Goal: Task Accomplishment & Management: Complete application form

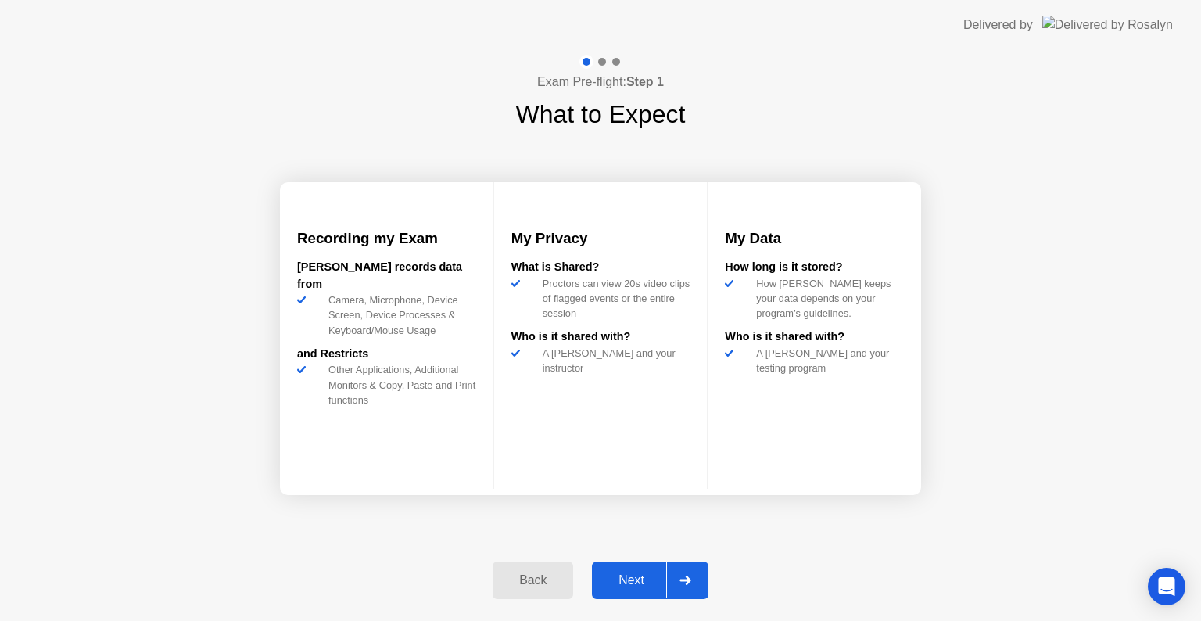
click at [623, 575] on div "Next" at bounding box center [632, 580] width 70 height 14
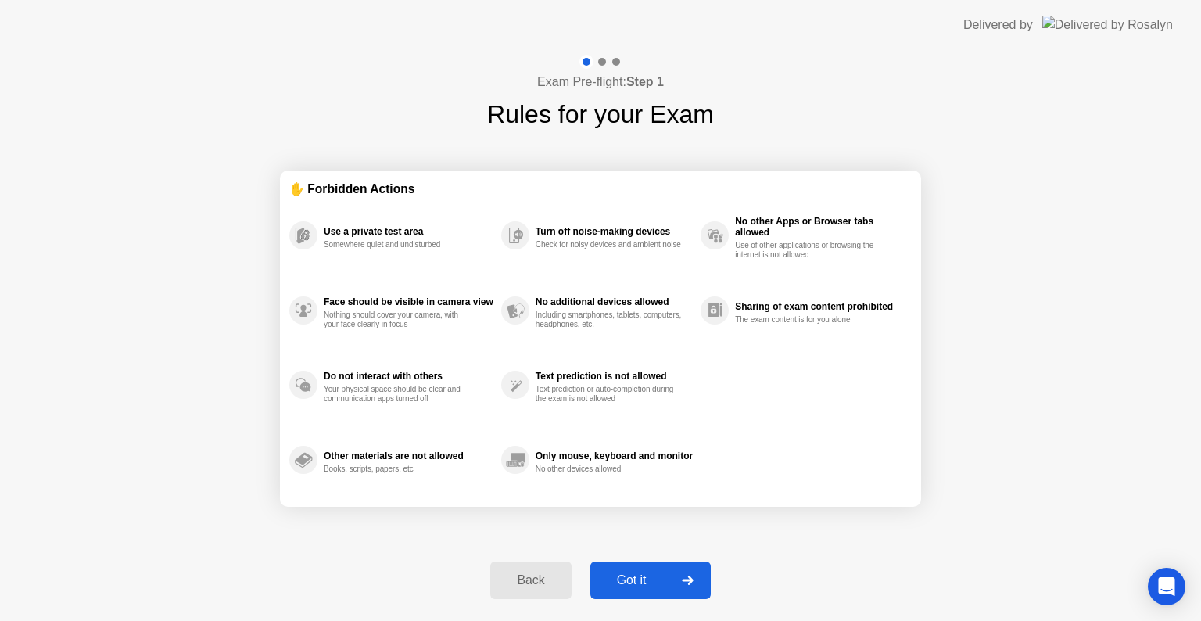
click at [632, 583] on div "Got it" at bounding box center [631, 580] width 73 height 14
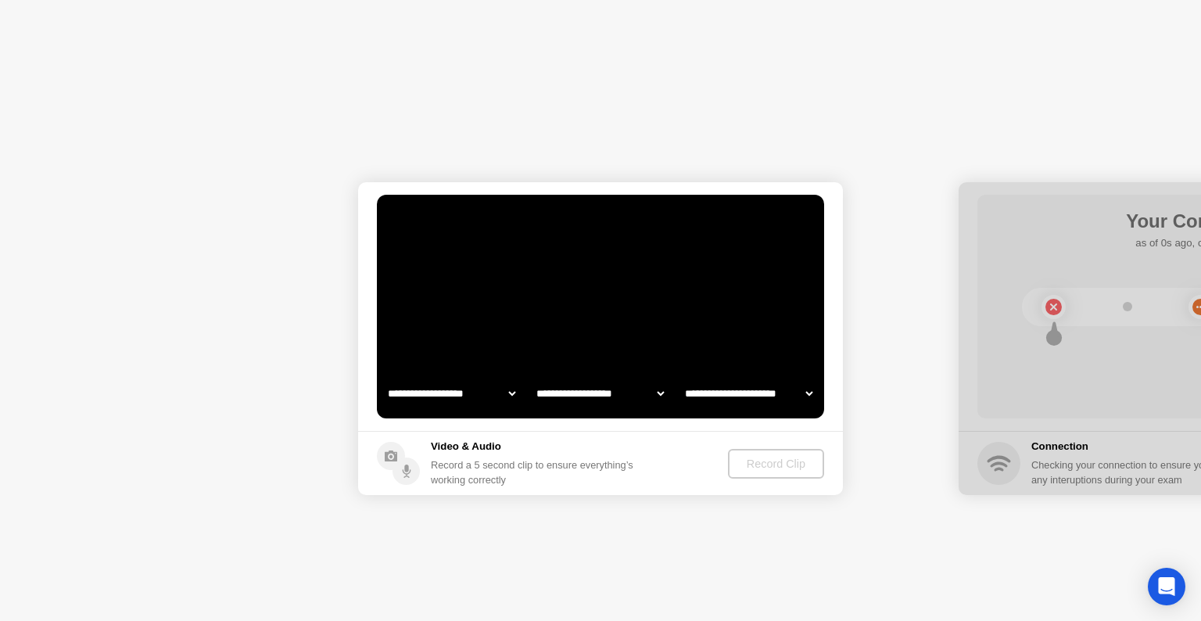
select select "**********"
select select "*******"
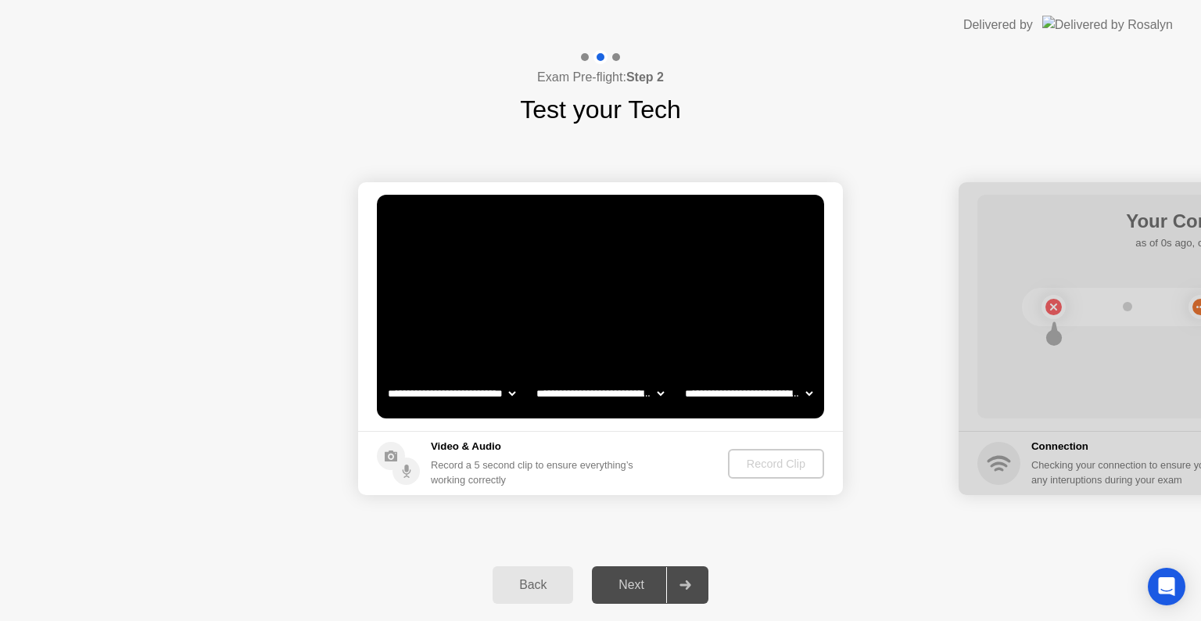
click at [761, 460] on div "Record Clip" at bounding box center [776, 463] width 84 height 13
click at [761, 460] on div "Record Clip" at bounding box center [777, 463] width 84 height 13
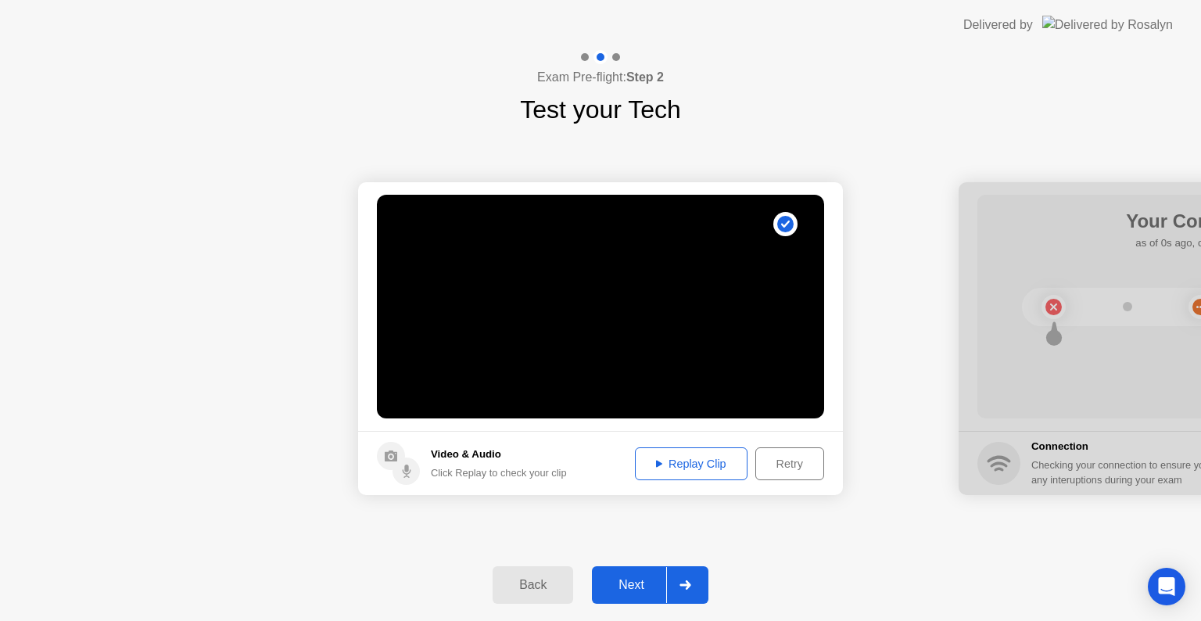
click at [685, 459] on div "Replay Clip" at bounding box center [691, 463] width 102 height 13
click at [632, 582] on div "Next" at bounding box center [632, 585] width 70 height 14
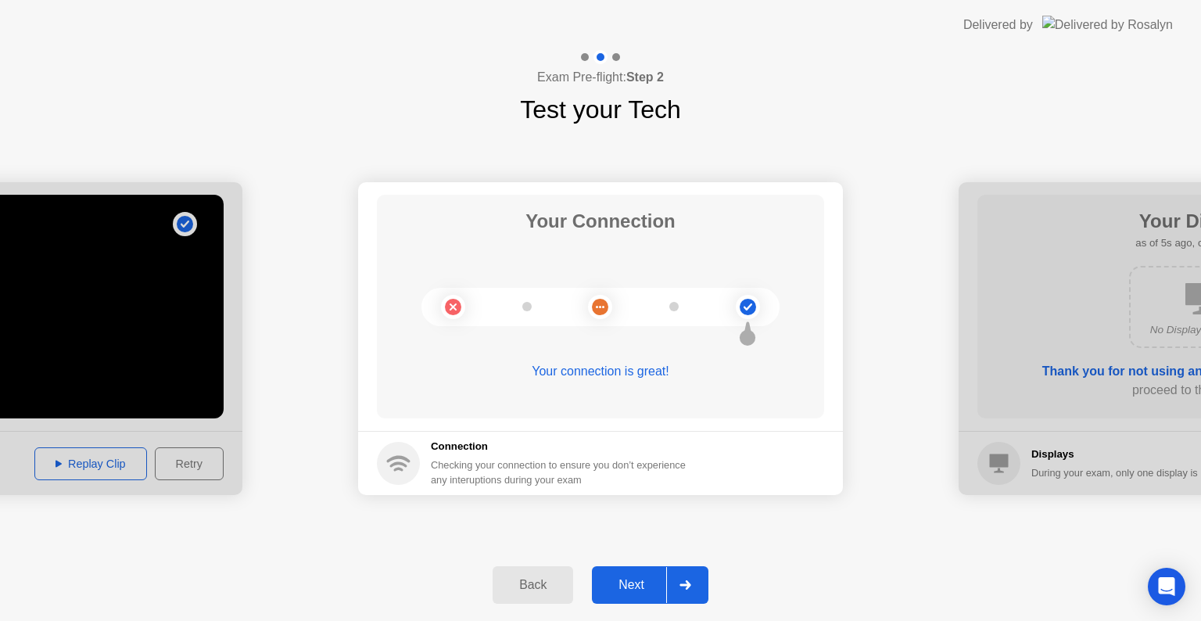
click at [632, 582] on div "Next" at bounding box center [632, 585] width 70 height 14
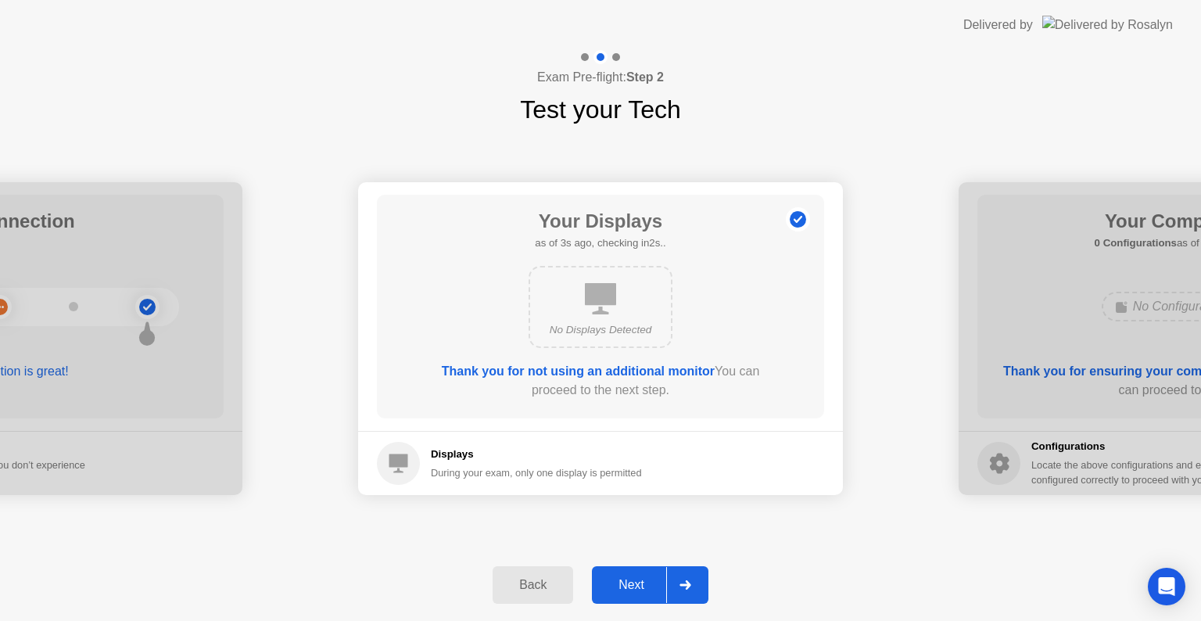
click at [632, 582] on div "Next" at bounding box center [632, 585] width 70 height 14
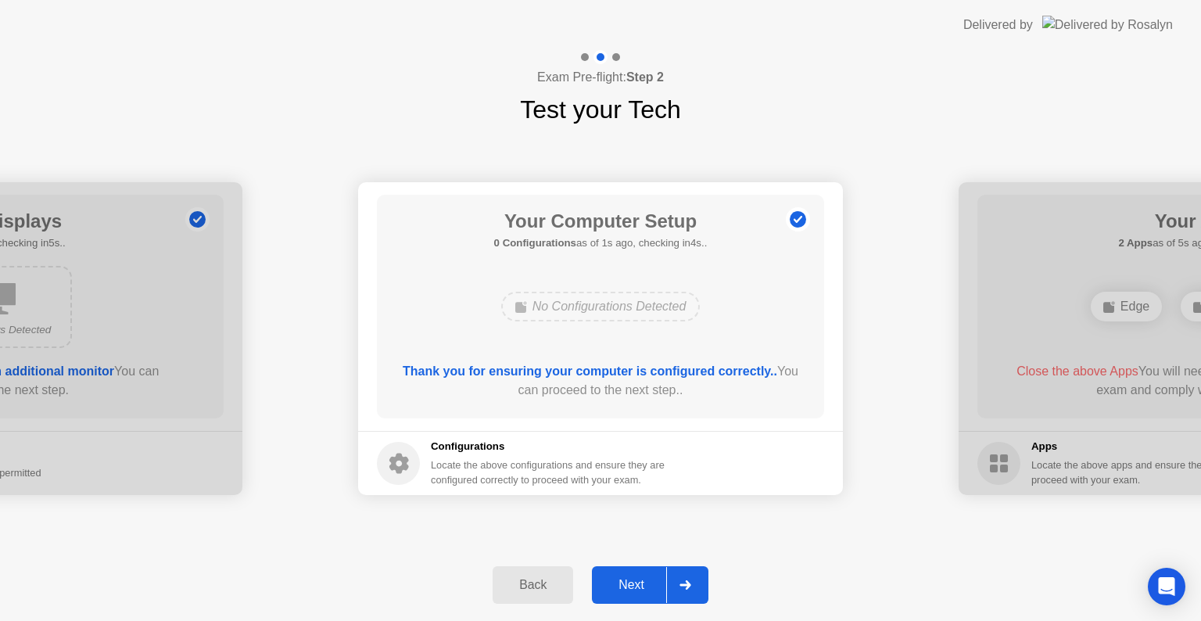
click at [632, 582] on div "Next" at bounding box center [632, 585] width 70 height 14
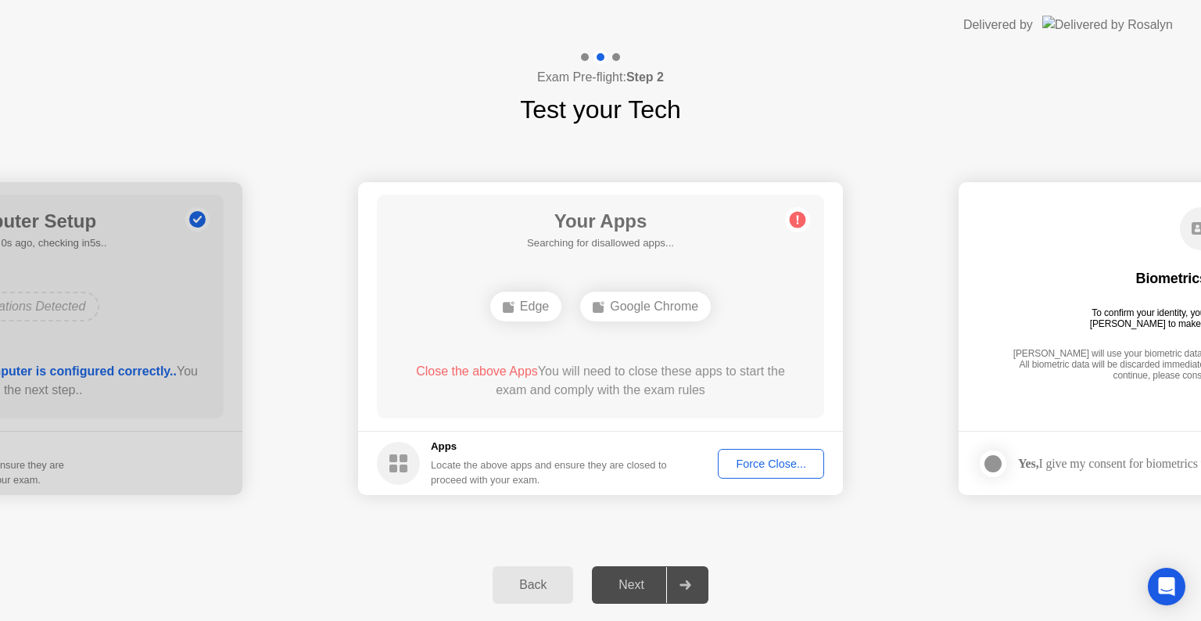
click at [761, 472] on button "Force Close..." at bounding box center [771, 464] width 106 height 30
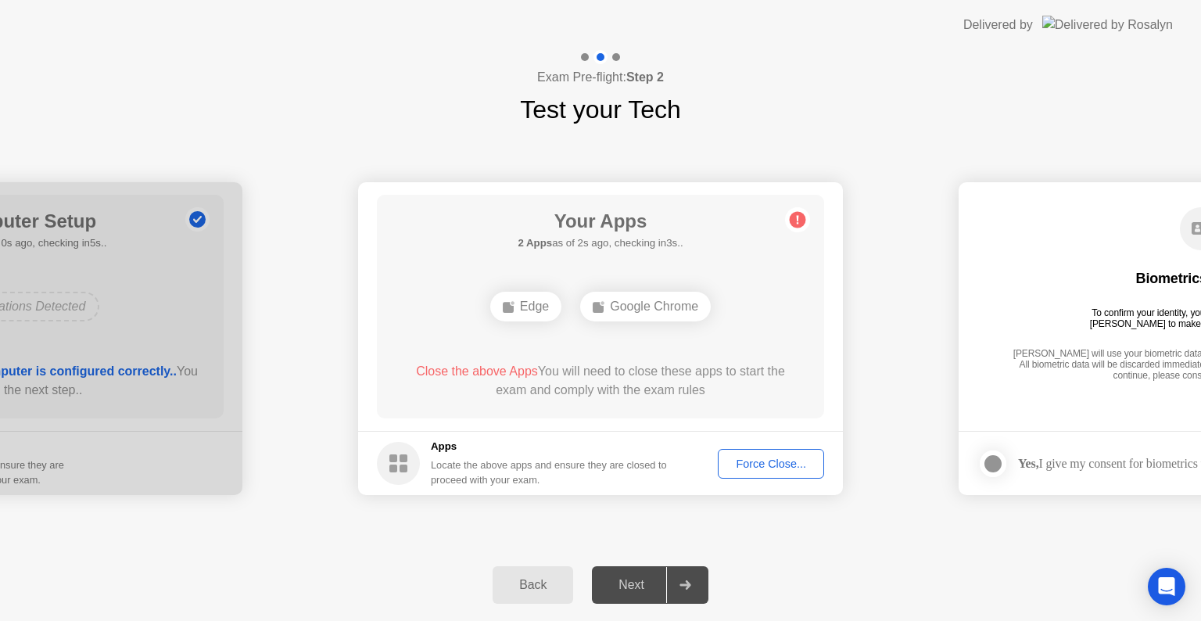
click at [746, 462] on div "Force Close..." at bounding box center [770, 463] width 95 height 13
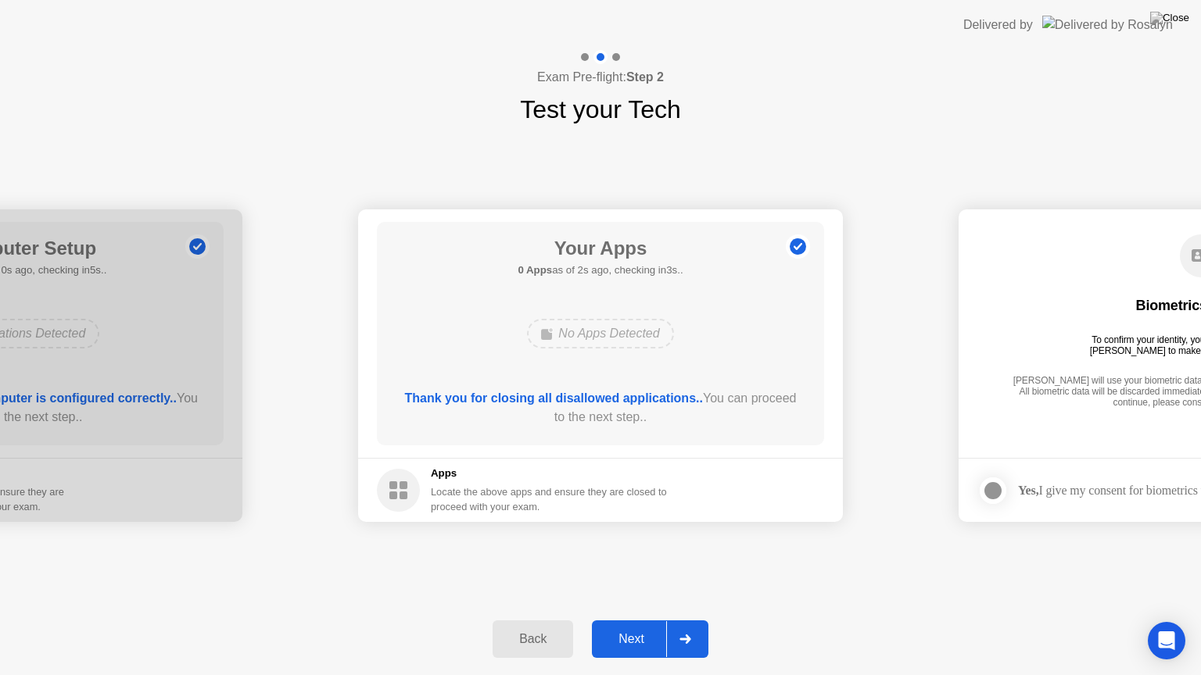
click at [638, 620] on div "Next" at bounding box center [632, 639] width 70 height 14
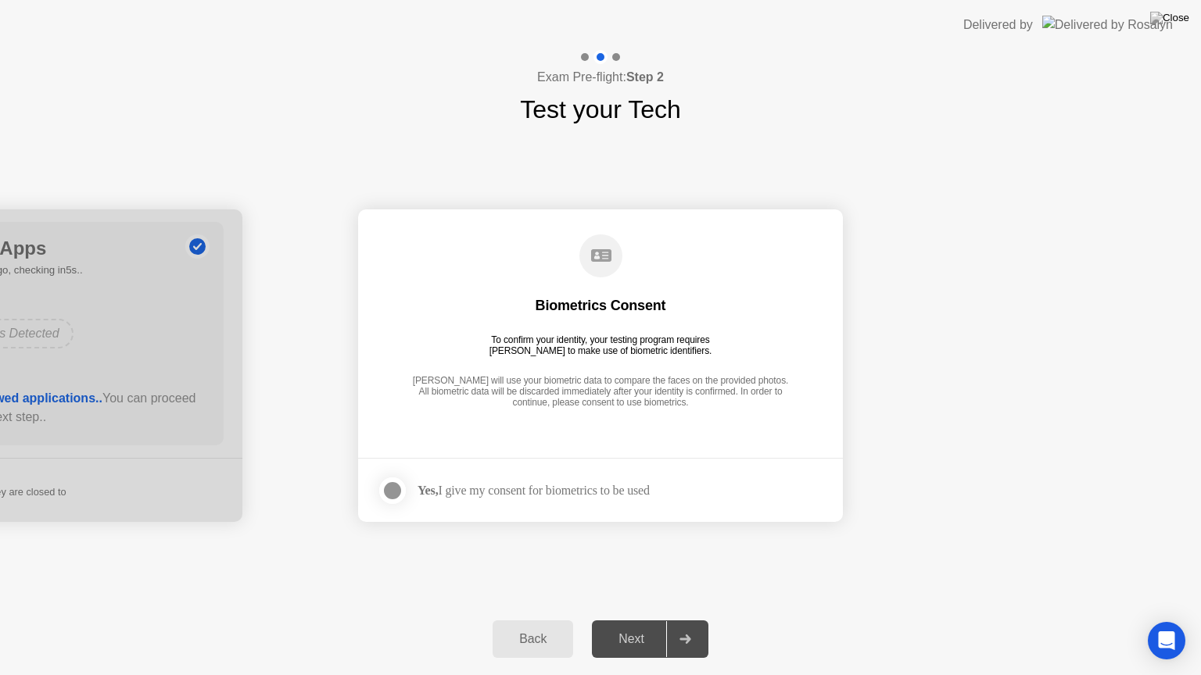
click at [396, 489] on div at bounding box center [392, 491] width 19 height 19
click at [618, 620] on div "Next" at bounding box center [632, 639] width 70 height 14
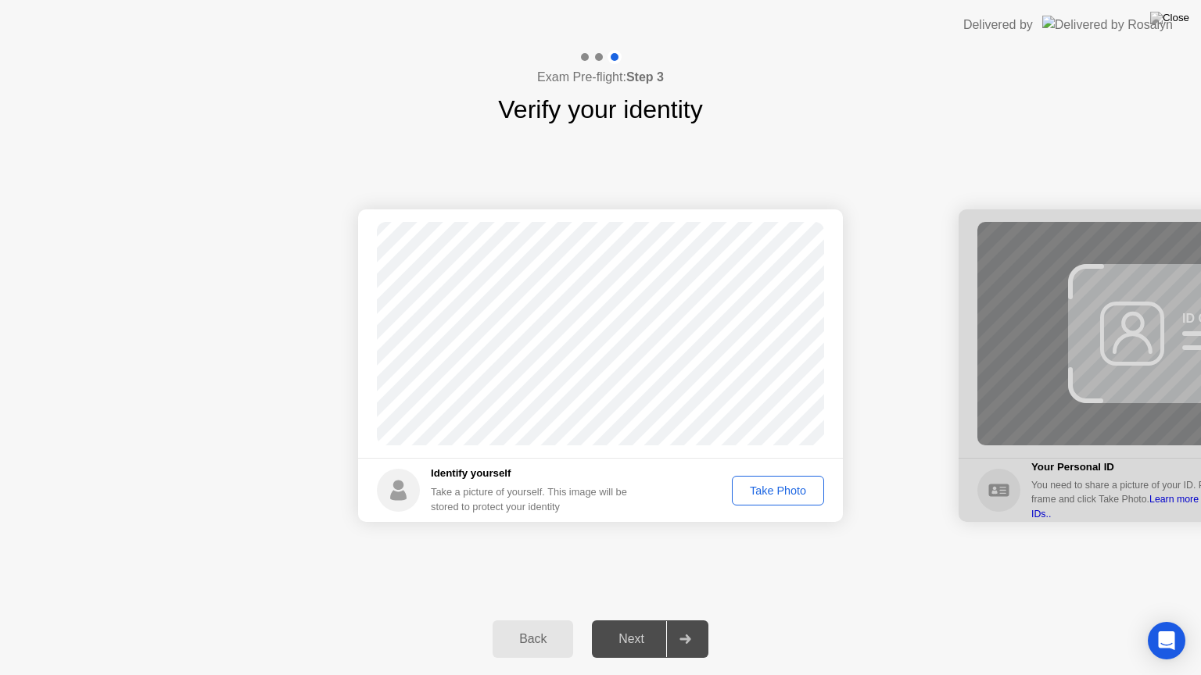
click at [770, 496] on div "Take Photo" at bounding box center [777, 491] width 81 height 13
click at [625, 620] on div "Next" at bounding box center [632, 639] width 70 height 14
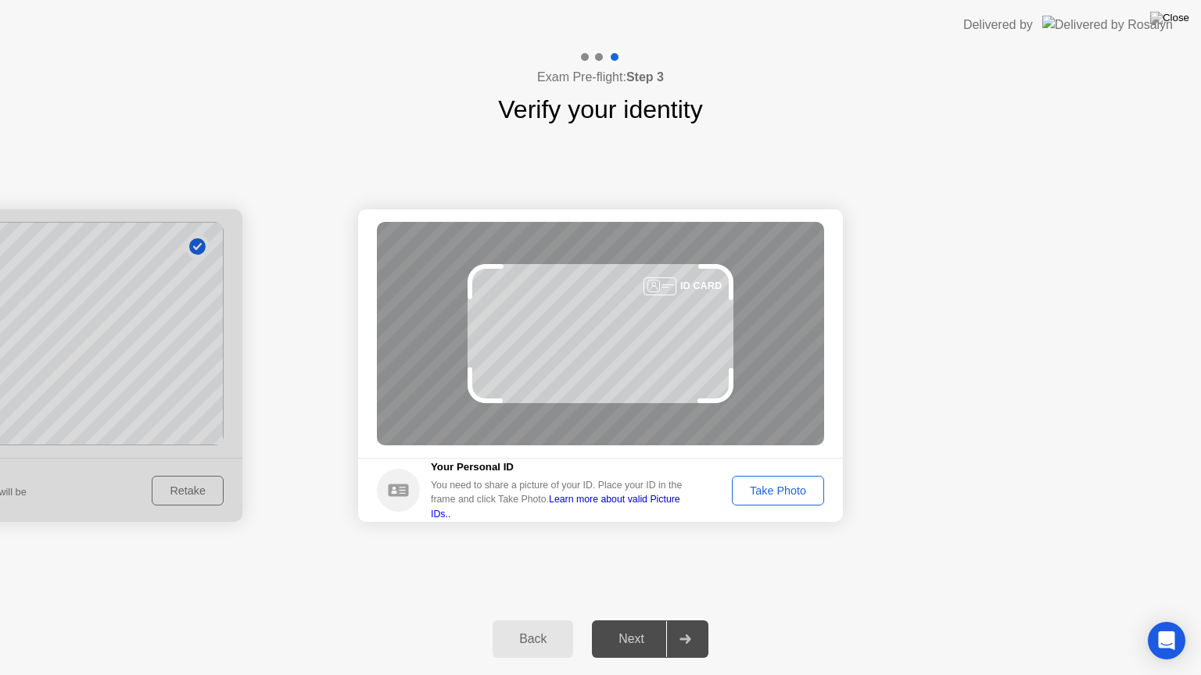
click at [625, 620] on div "Next" at bounding box center [632, 639] width 70 height 14
click at [787, 488] on div "Take Photo" at bounding box center [777, 491] width 81 height 13
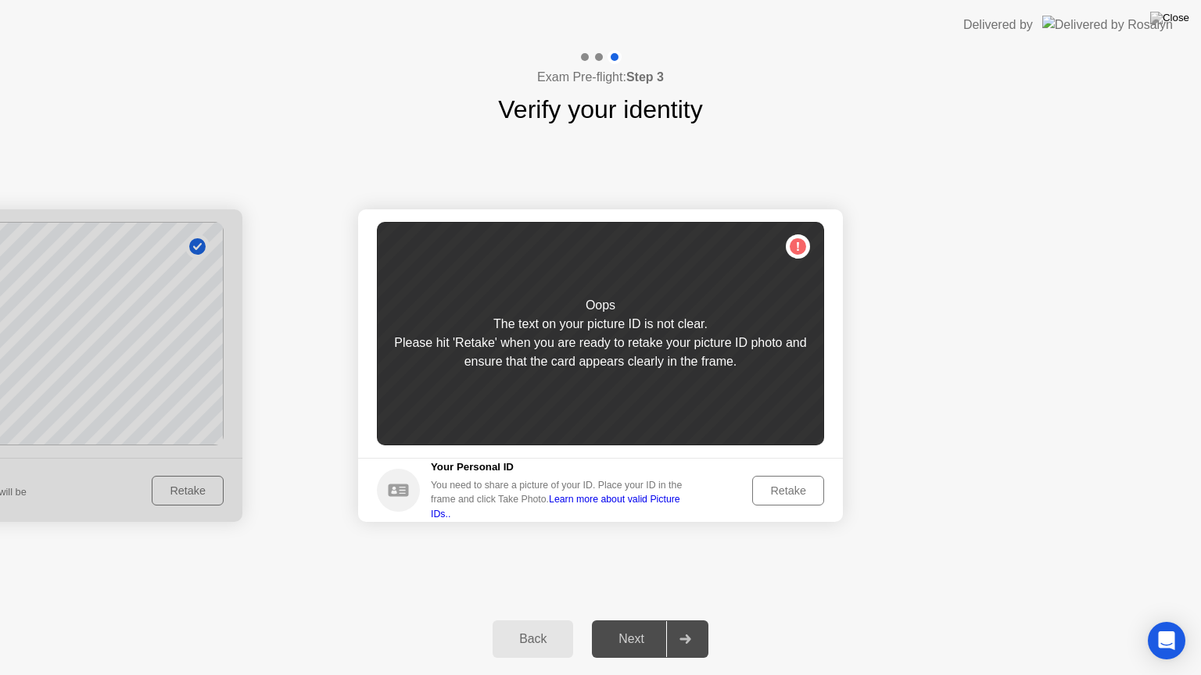
click at [787, 486] on div "Retake" at bounding box center [788, 491] width 61 height 13
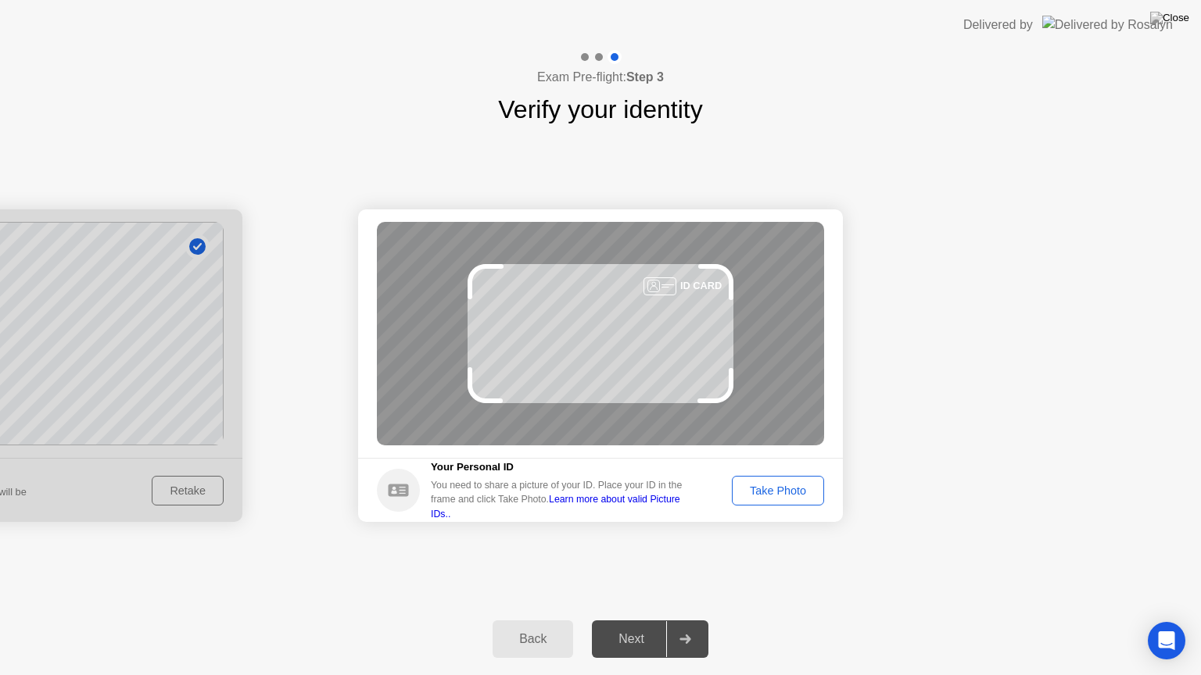
click at [787, 486] on div "Take Photo" at bounding box center [777, 491] width 81 height 13
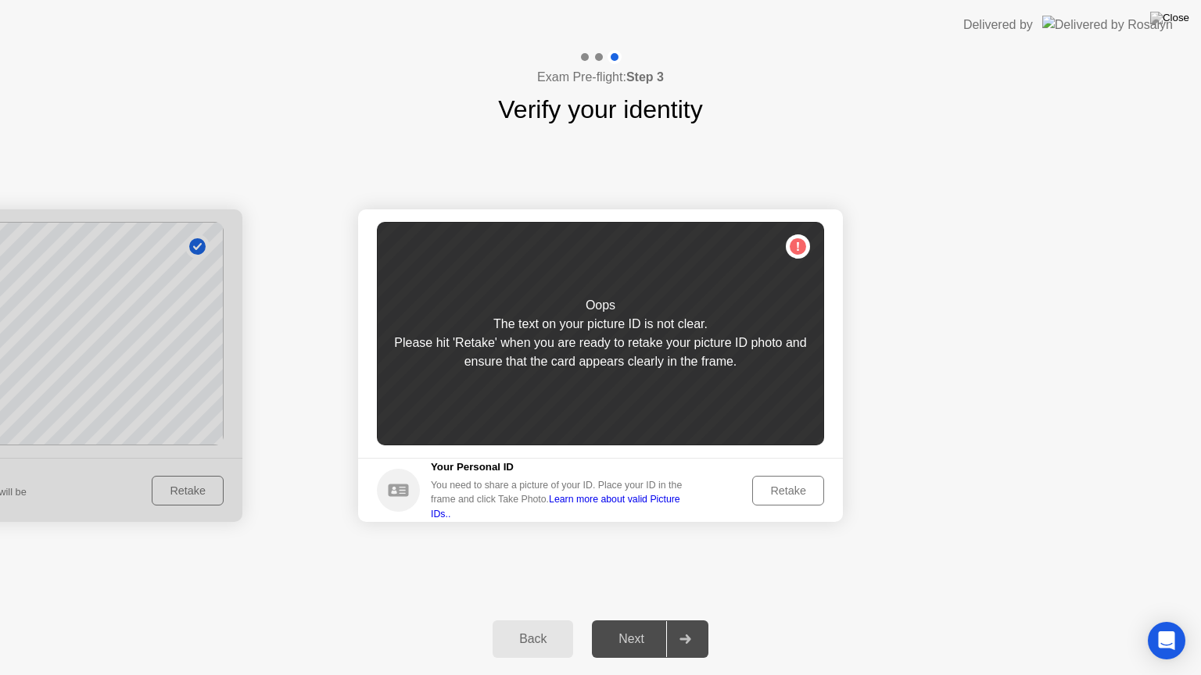
click at [787, 486] on div "Retake" at bounding box center [788, 491] width 61 height 13
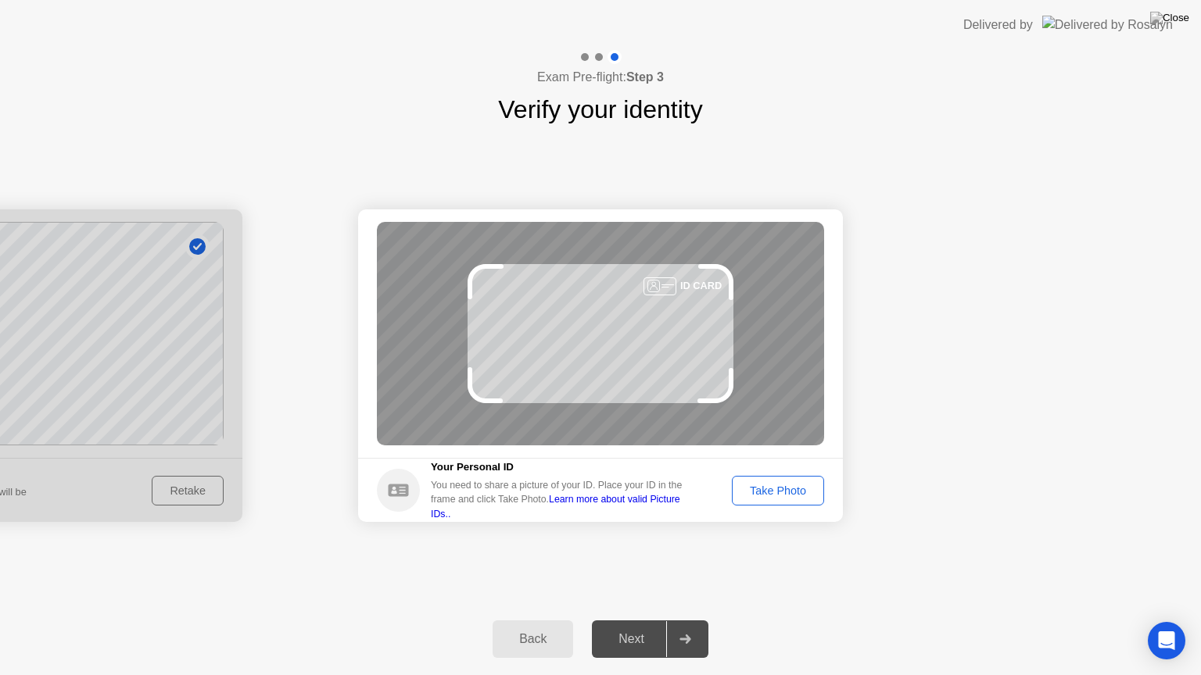
click at [787, 486] on div "Take Photo" at bounding box center [777, 491] width 81 height 13
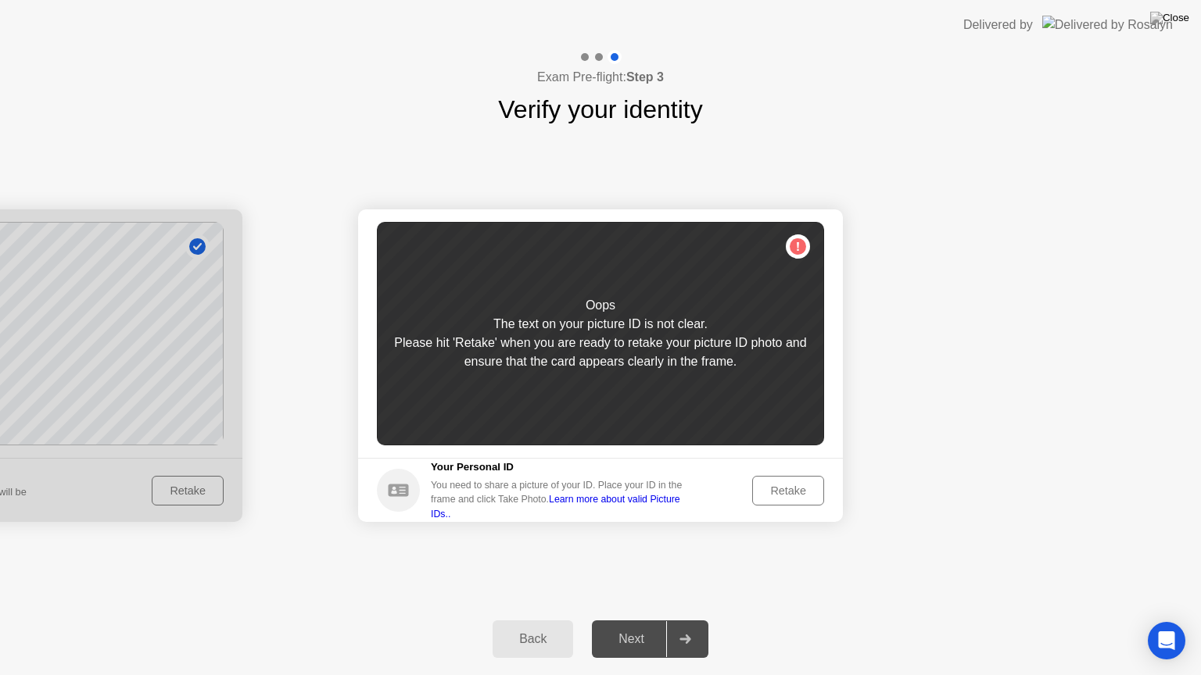
click at [787, 486] on div "Retake" at bounding box center [788, 491] width 61 height 13
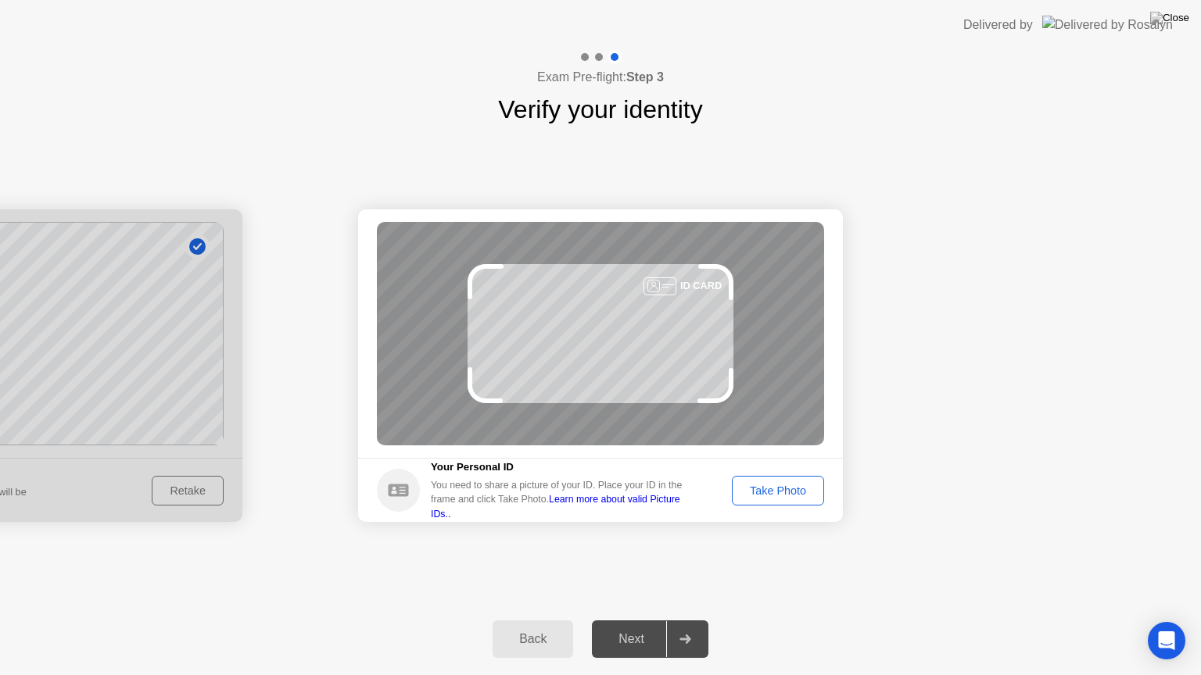
click at [787, 486] on div "Take Photo" at bounding box center [777, 491] width 81 height 13
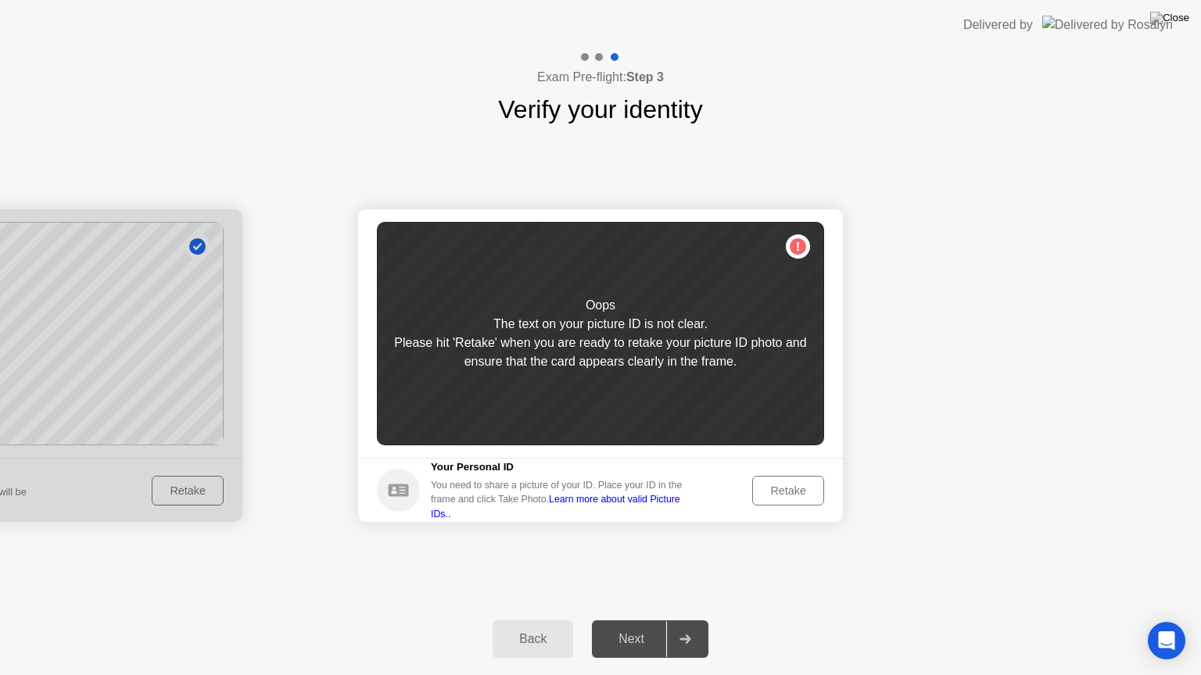
click at [787, 486] on div "Retake" at bounding box center [788, 491] width 61 height 13
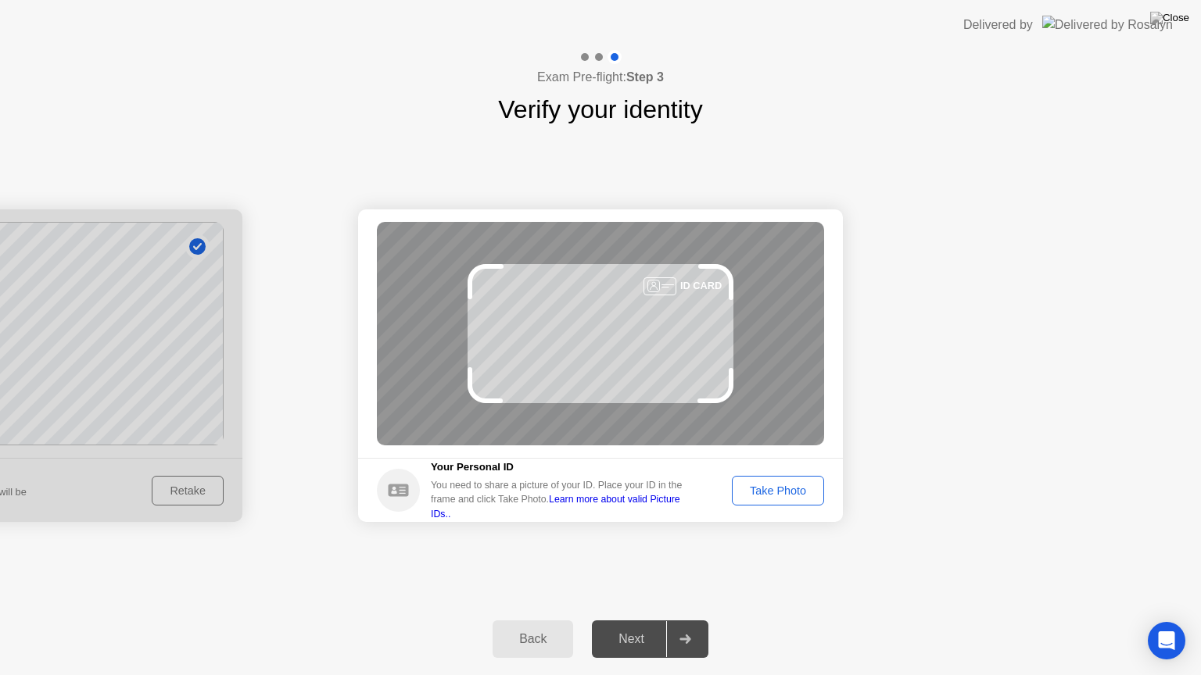
click at [787, 486] on div "Take Photo" at bounding box center [777, 491] width 81 height 13
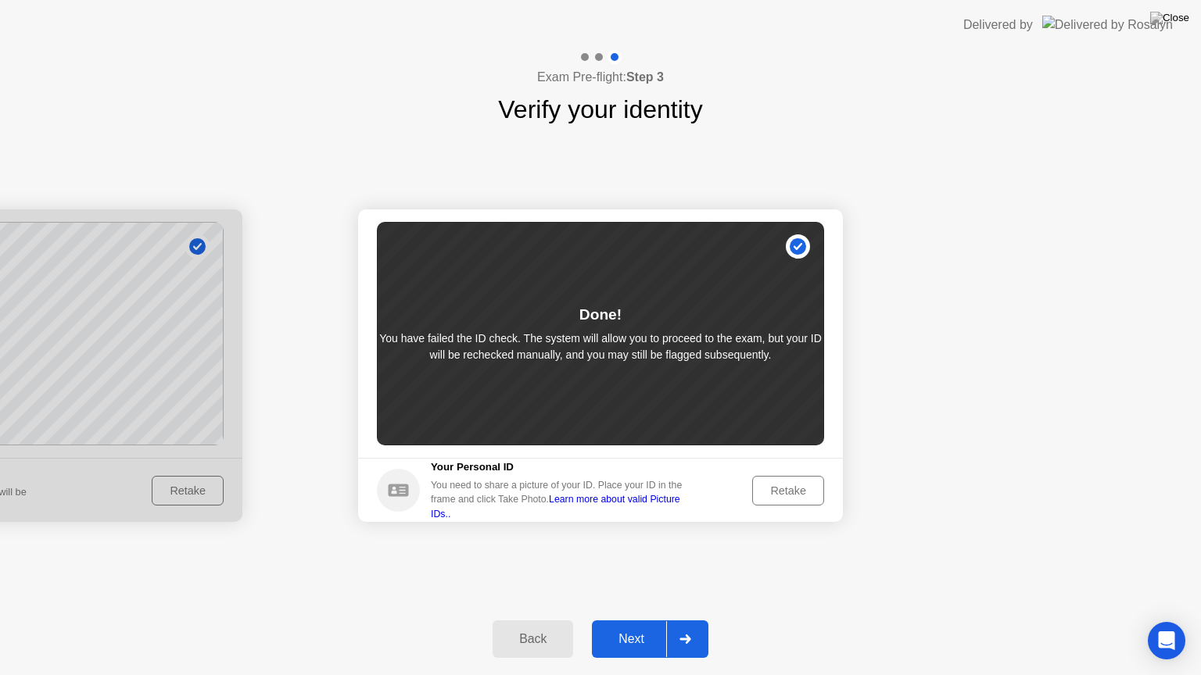
click at [632, 620] on div "Next" at bounding box center [632, 639] width 70 height 14
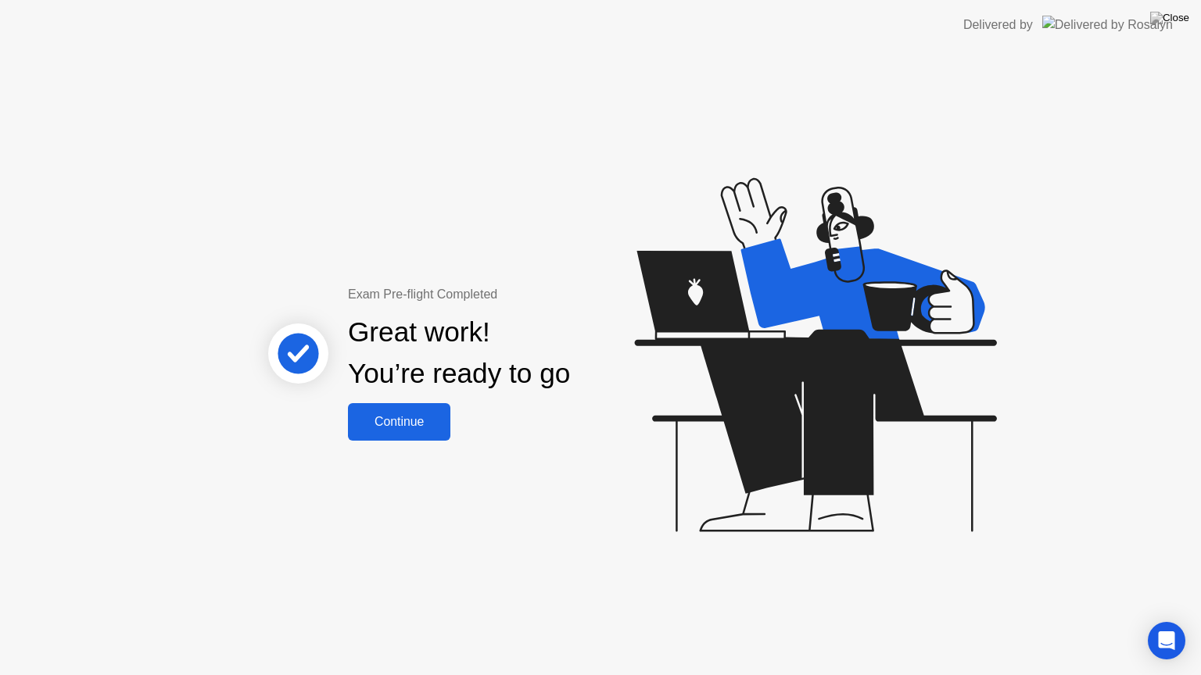
click at [410, 420] on div "Continue" at bounding box center [399, 422] width 93 height 14
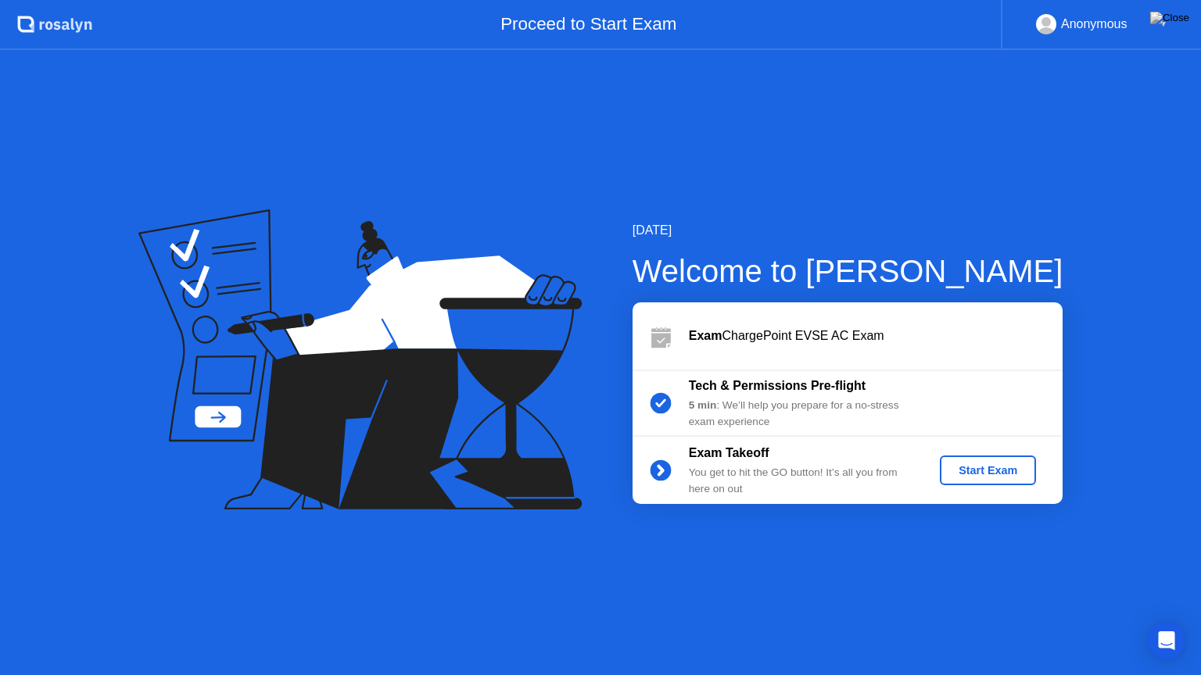
click at [1006, 477] on div "Start Exam" at bounding box center [988, 470] width 84 height 13
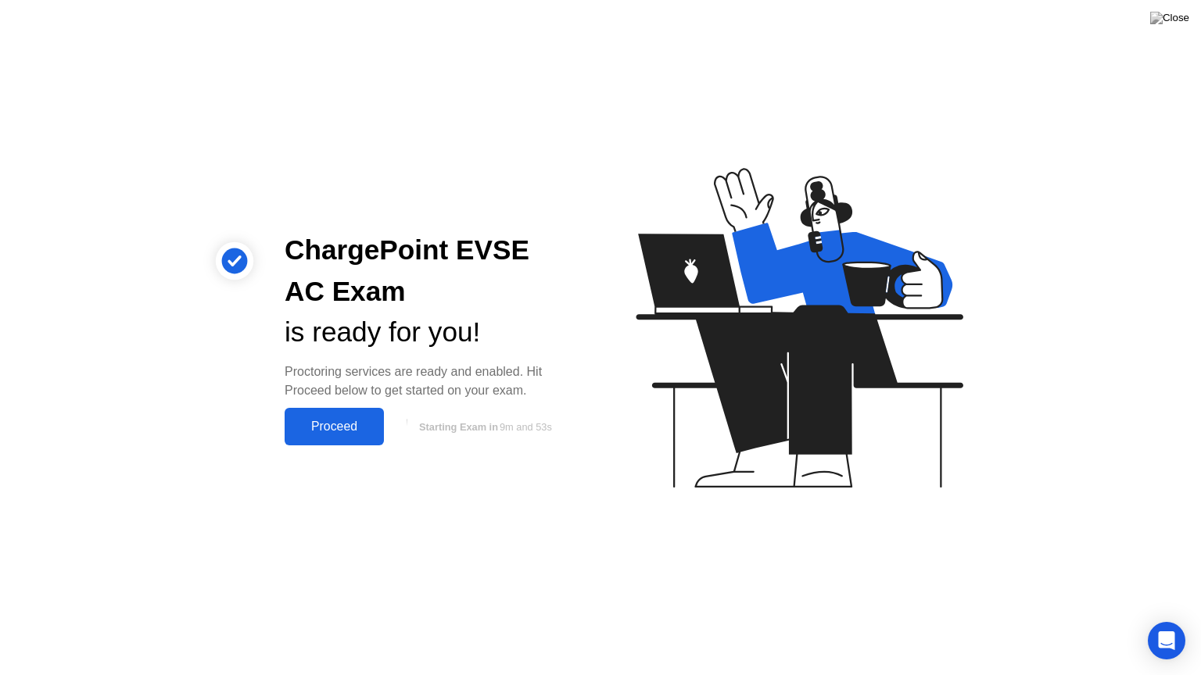
click at [343, 426] on div "Proceed" at bounding box center [334, 427] width 90 height 14
